Goal: Task Accomplishment & Management: Use online tool/utility

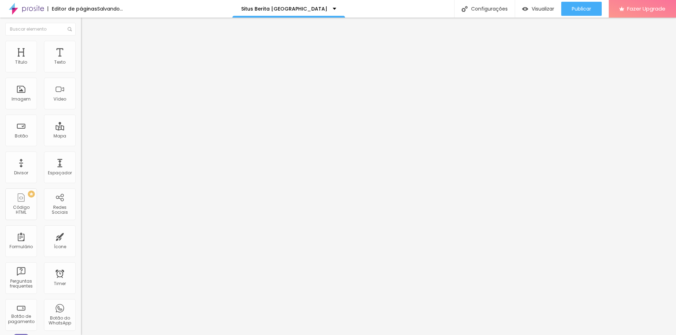
click at [81, 61] on span "Trocar imagem" at bounding box center [100, 58] width 38 height 6
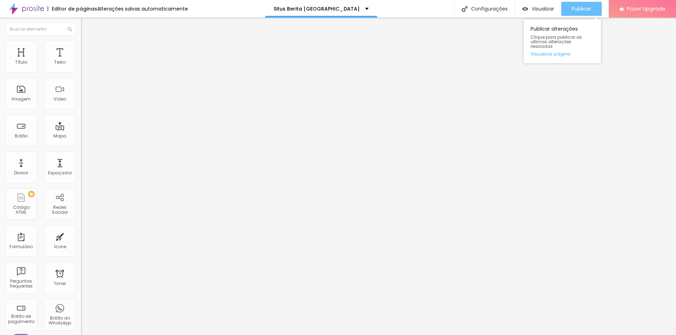
click at [577, 12] on span "Publicar" at bounding box center [581, 9] width 19 height 6
click at [580, 12] on div "Publicar" at bounding box center [581, 9] width 19 height 14
click at [532, 15] on div "Visualizar" at bounding box center [538, 9] width 32 height 14
click at [568, 12] on button "Publicar" at bounding box center [581, 9] width 40 height 14
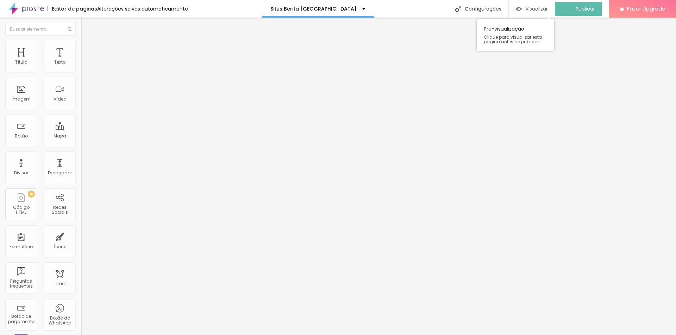
click at [533, 10] on span "Visualizar" at bounding box center [536, 9] width 23 height 6
click at [22, 7] on img at bounding box center [26, 9] width 35 height 18
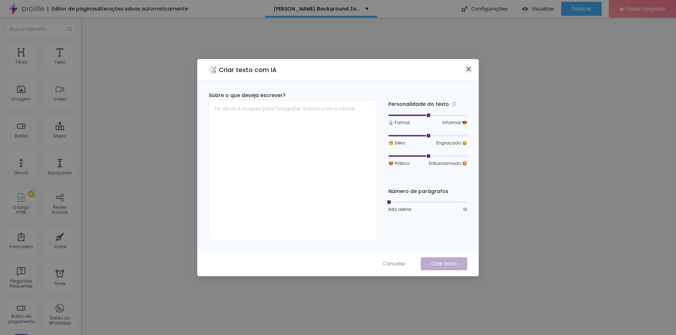
click at [472, 71] on span "Close" at bounding box center [468, 70] width 7 height 6
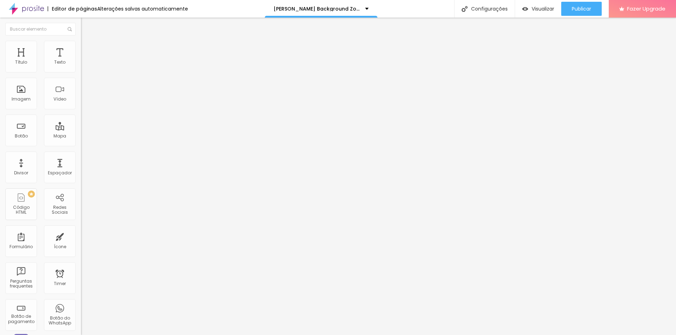
click at [81, 48] on li "Avançado" at bounding box center [121, 44] width 81 height 7
click at [81, 39] on img at bounding box center [84, 37] width 6 height 6
click at [86, 28] on div "Editar Texto" at bounding box center [106, 26] width 40 height 6
click at [81, 68] on div "Tipografia Voltar ao padrão" at bounding box center [121, 58] width 81 height 20
click at [81, 68] on button "button" at bounding box center [86, 63] width 10 height 7
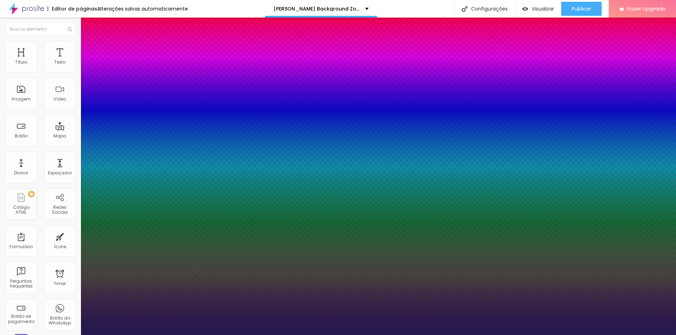
type input "1"
click at [71, 335] on div at bounding box center [338, 335] width 676 height 0
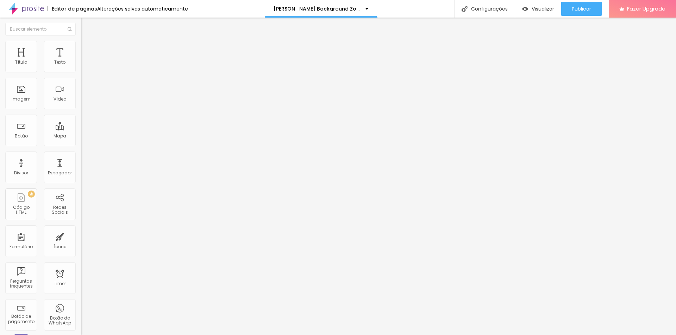
click at [81, 89] on button "button" at bounding box center [86, 87] width 10 height 7
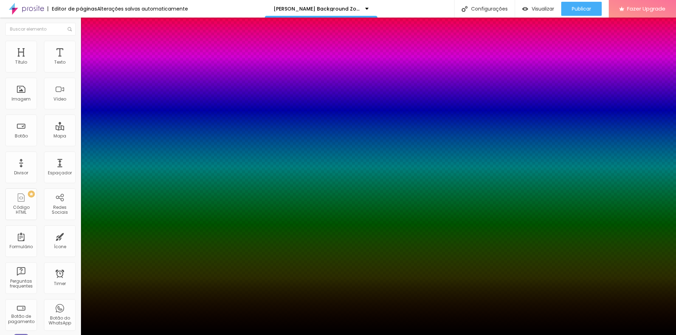
click at [68, 335] on div at bounding box center [338, 335] width 676 height 0
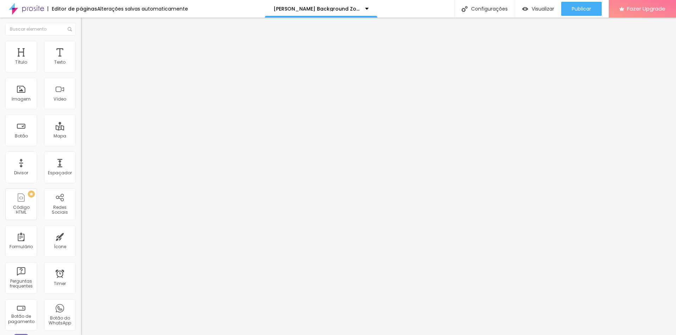
click at [87, 49] on span "Avançado" at bounding box center [98, 46] width 23 height 6
click at [81, 48] on ul "Estilo Avançado" at bounding box center [121, 41] width 81 height 14
click at [87, 42] on span "Estilo" at bounding box center [92, 39] width 11 height 6
click at [86, 27] on img "button" at bounding box center [89, 26] width 6 height 6
click at [86, 26] on img "button" at bounding box center [89, 26] width 6 height 6
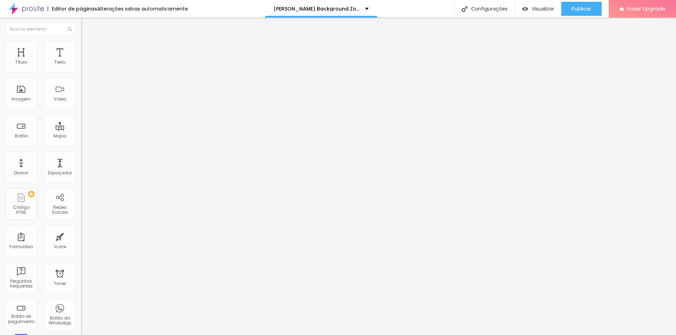
click at [87, 49] on span "Avançado" at bounding box center [98, 46] width 23 height 6
click at [81, 40] on img at bounding box center [84, 37] width 6 height 6
click at [84, 65] on icon "button" at bounding box center [86, 63] width 4 height 4
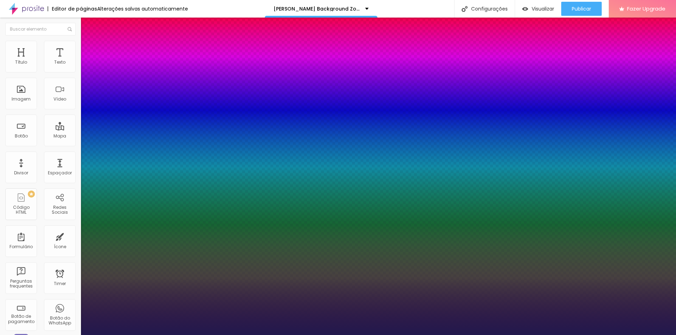
type input "1"
click at [337, 335] on div at bounding box center [338, 335] width 676 height 0
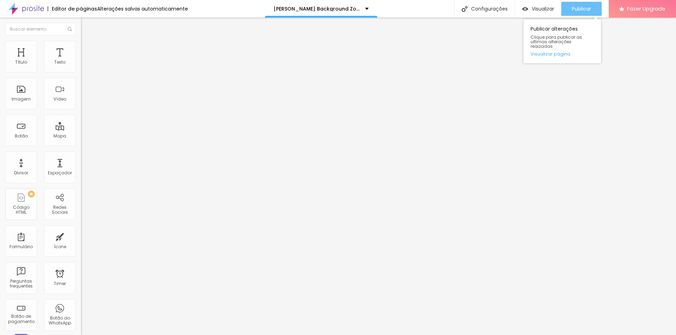
click at [579, 11] on span "Publicar" at bounding box center [581, 9] width 19 height 6
click at [575, 9] on span "Publicar" at bounding box center [581, 9] width 19 height 6
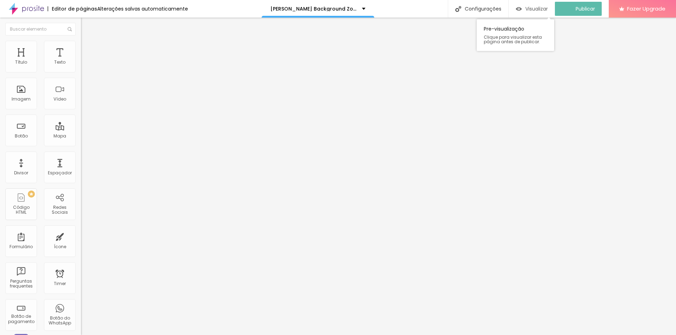
click at [536, 13] on div "Visualizar" at bounding box center [532, 9] width 32 height 14
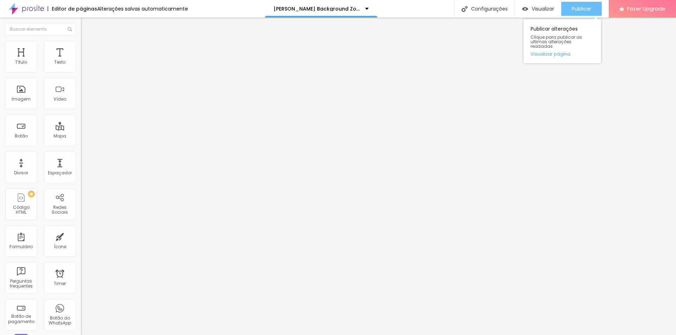
click at [579, 13] on div "Publicar" at bounding box center [581, 9] width 19 height 14
